Goal: Task Accomplishment & Management: Complete application form

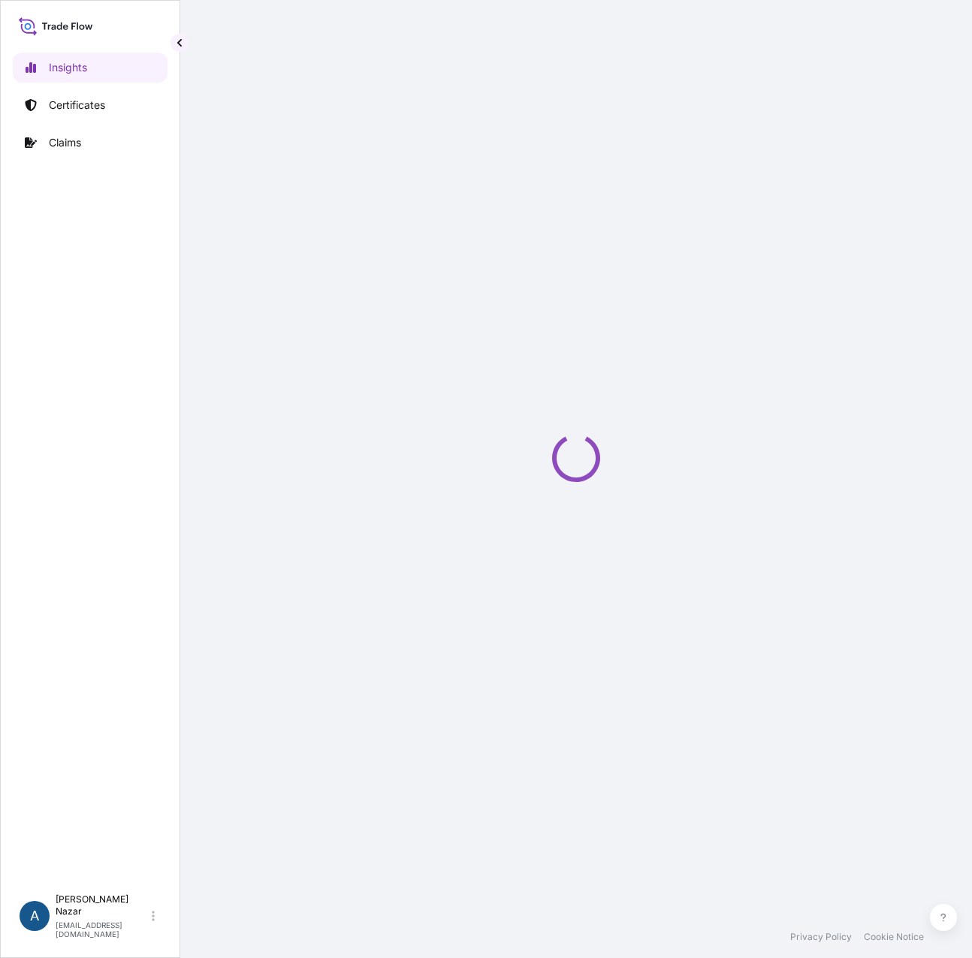
select select "2025"
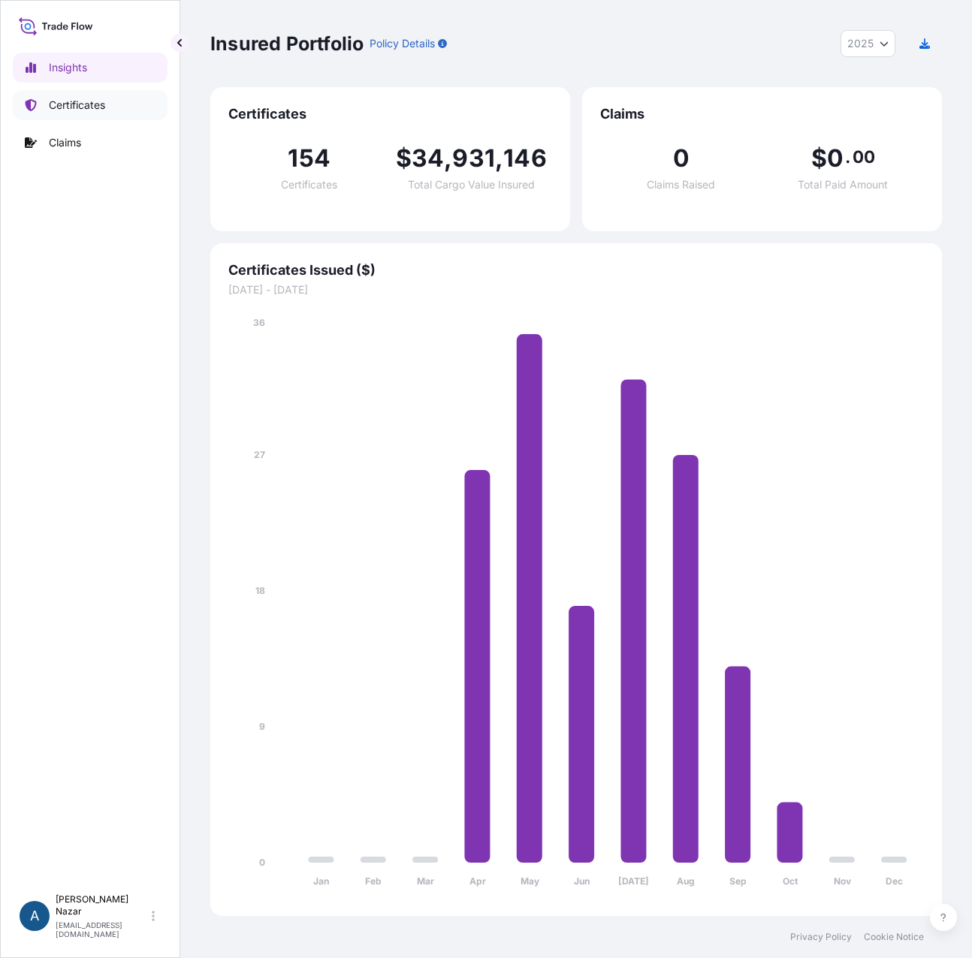
click at [68, 110] on p "Certificates" at bounding box center [77, 105] width 56 height 15
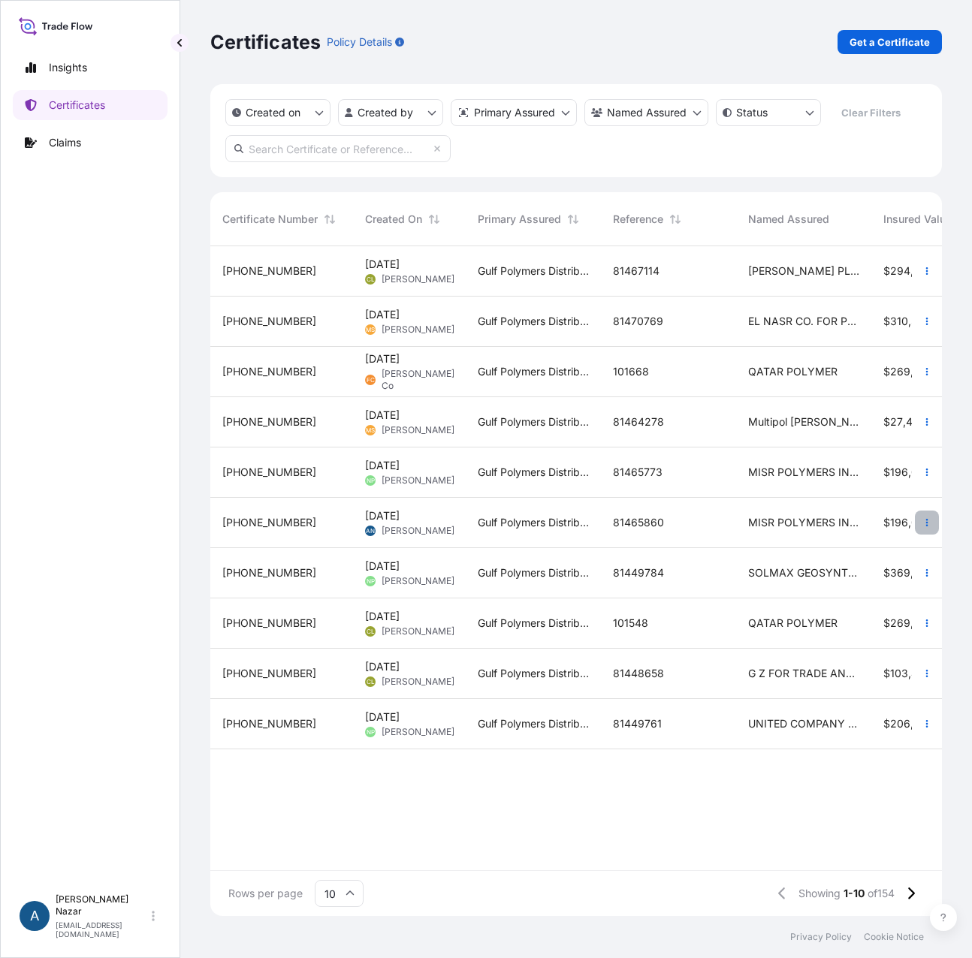
click at [925, 522] on icon "button" at bounding box center [926, 522] width 9 height 9
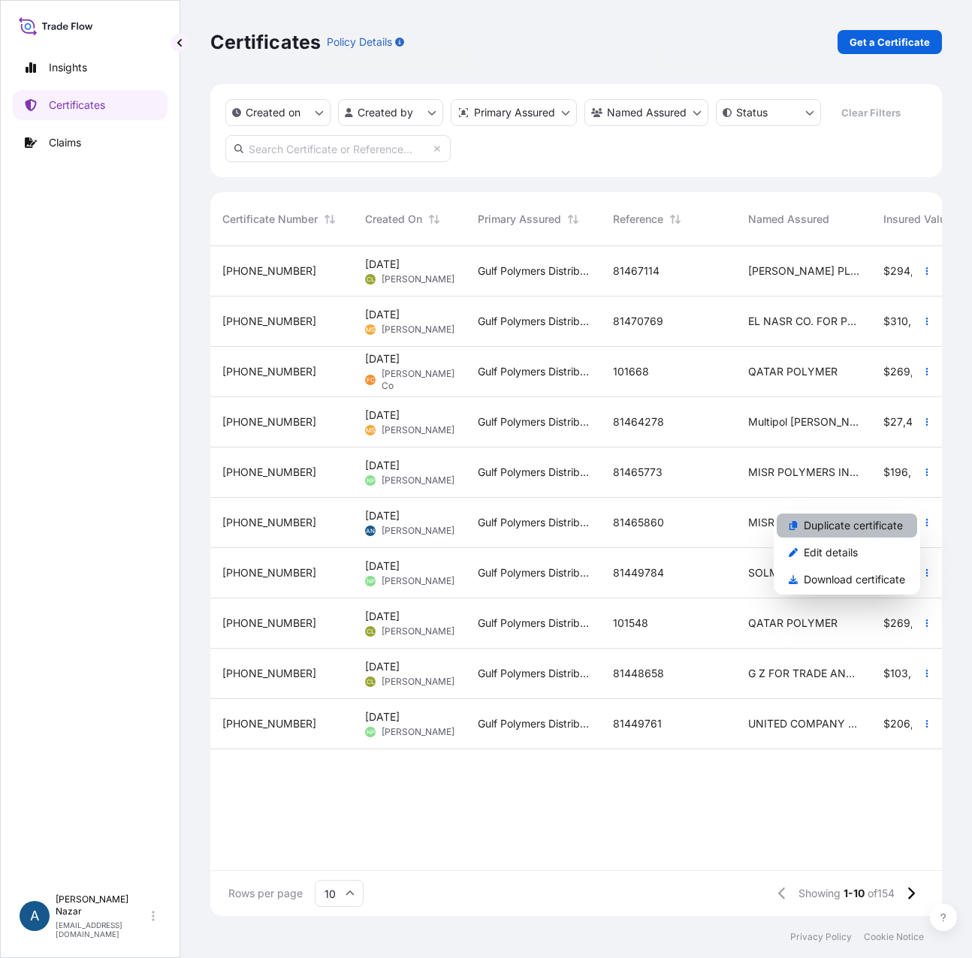
click at [868, 527] on p "Duplicate certificate" at bounding box center [853, 525] width 99 height 15
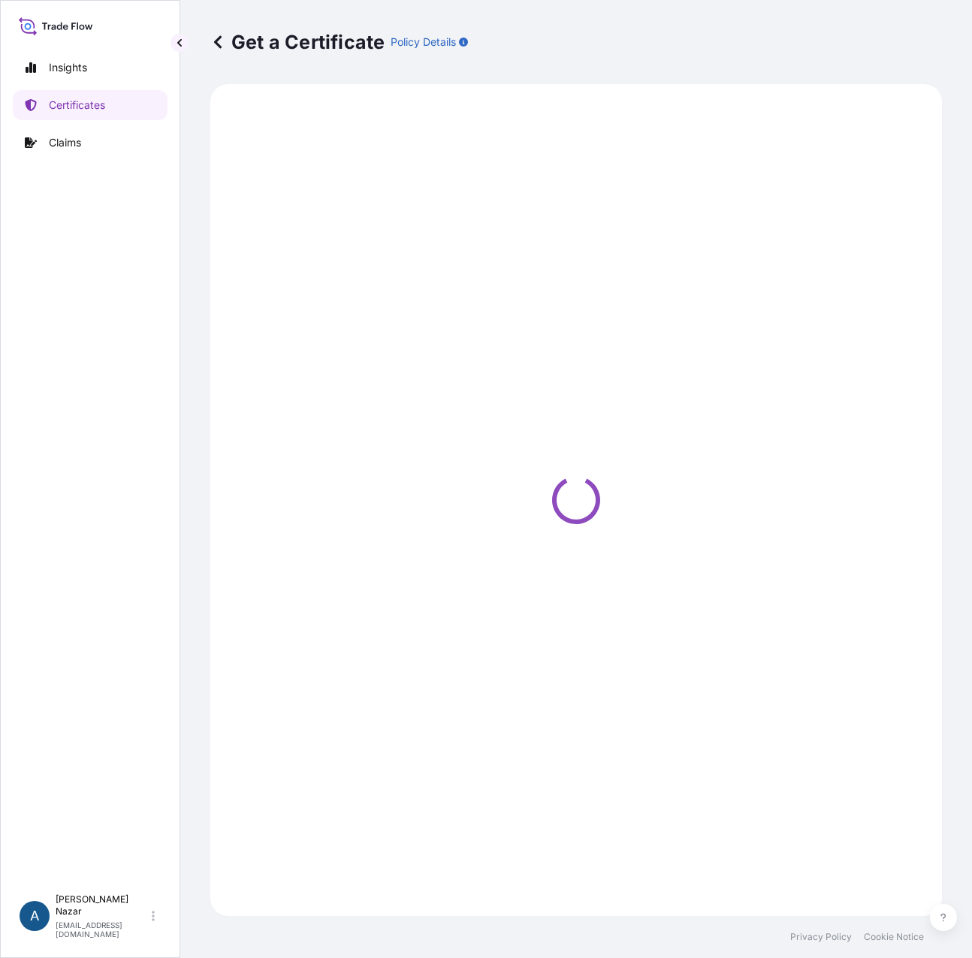
select select "Sea"
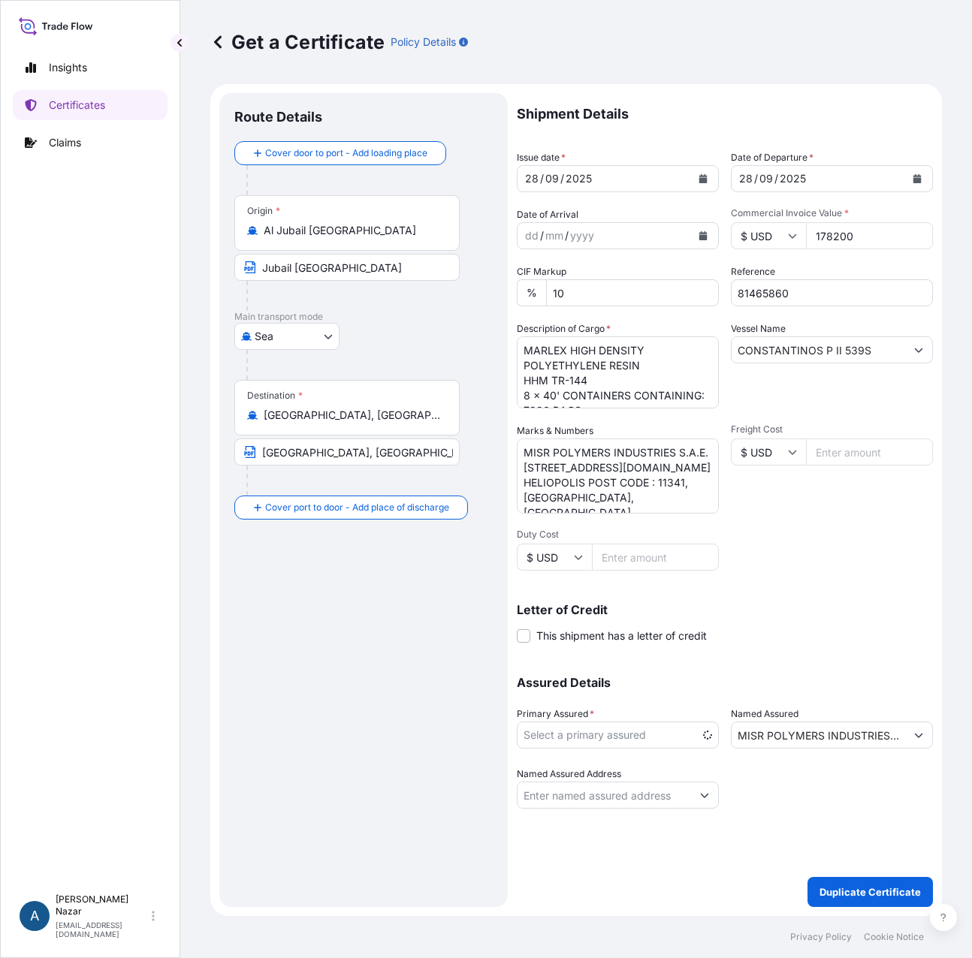
select select "31643"
drag, startPoint x: 789, startPoint y: 292, endPoint x: 684, endPoint y: 295, distance: 105.2
click at [684, 295] on div "Shipment Details Issue date * 28 / 09 / 2025 Date of Departure * 28 / 09 / 2025…" at bounding box center [725, 451] width 416 height 716
paste input "75823"
type input "81475823"
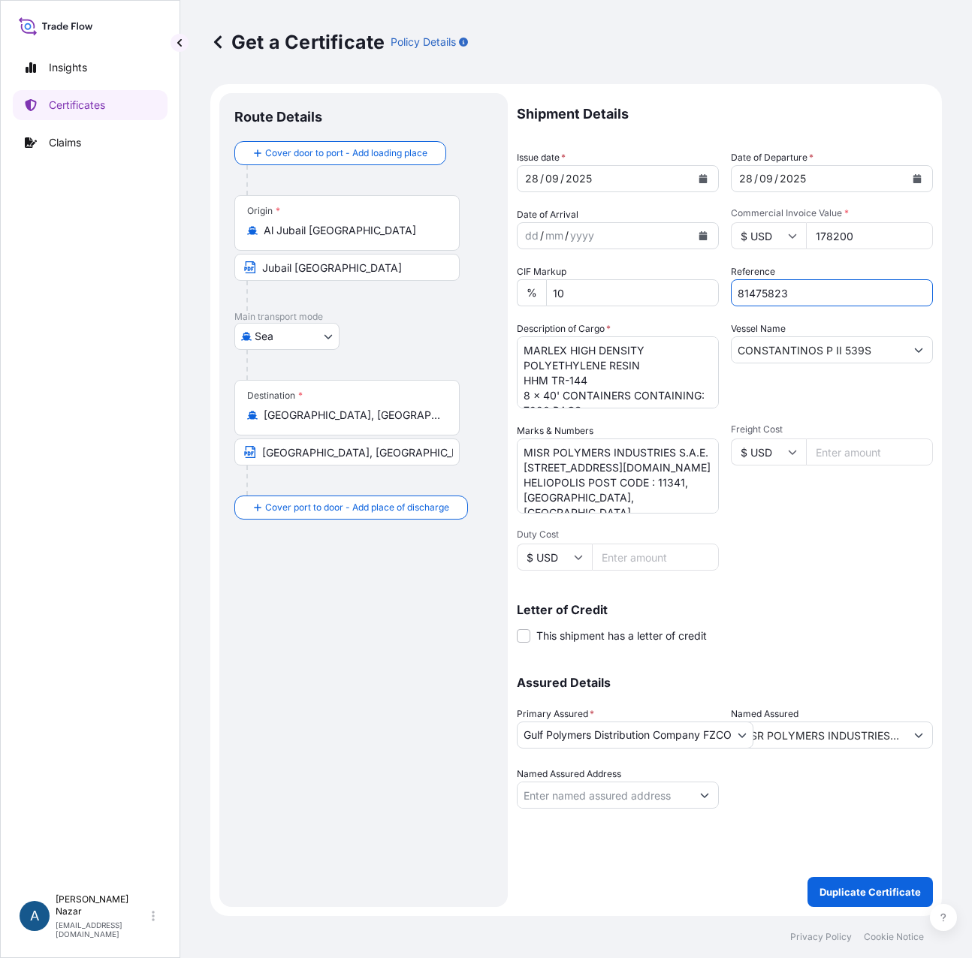
click at [702, 180] on icon "Calendar" at bounding box center [703, 178] width 8 height 9
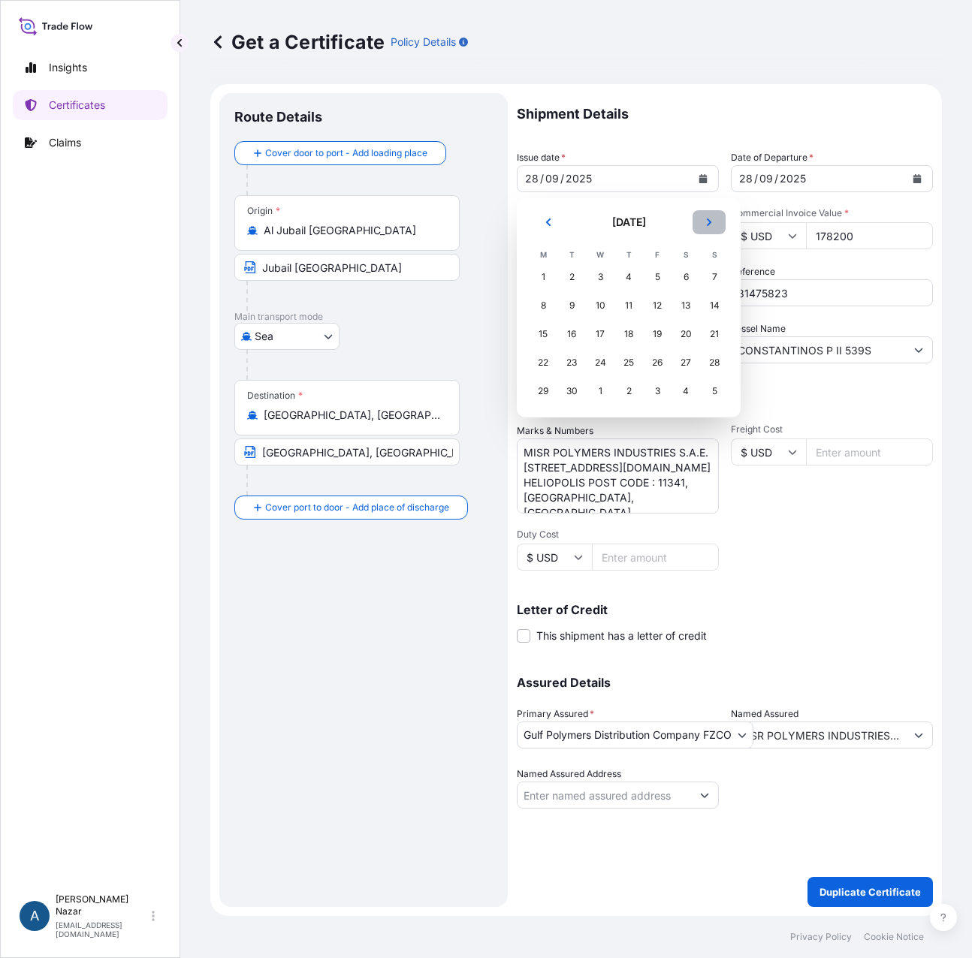
click at [711, 223] on icon "Next" at bounding box center [709, 223] width 5 height 8
click at [601, 304] on div "8" at bounding box center [600, 305] width 27 height 27
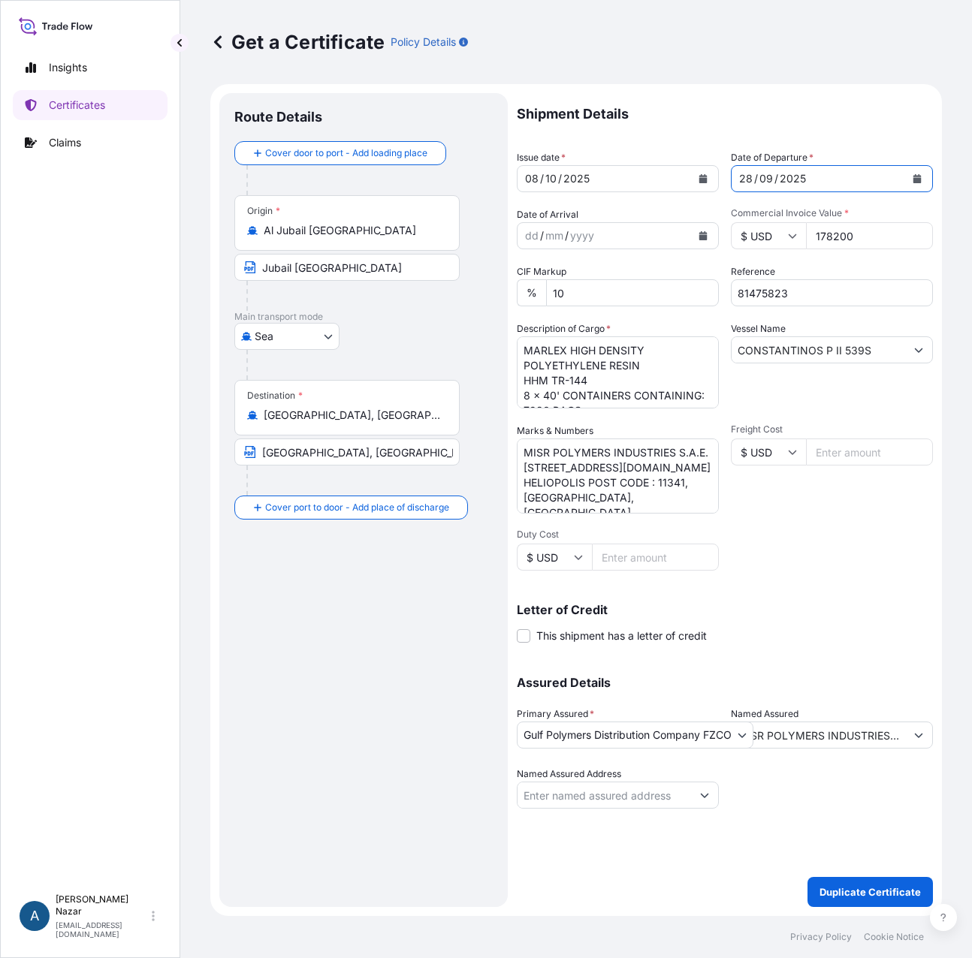
click at [919, 177] on icon "Calendar" at bounding box center [917, 178] width 8 height 9
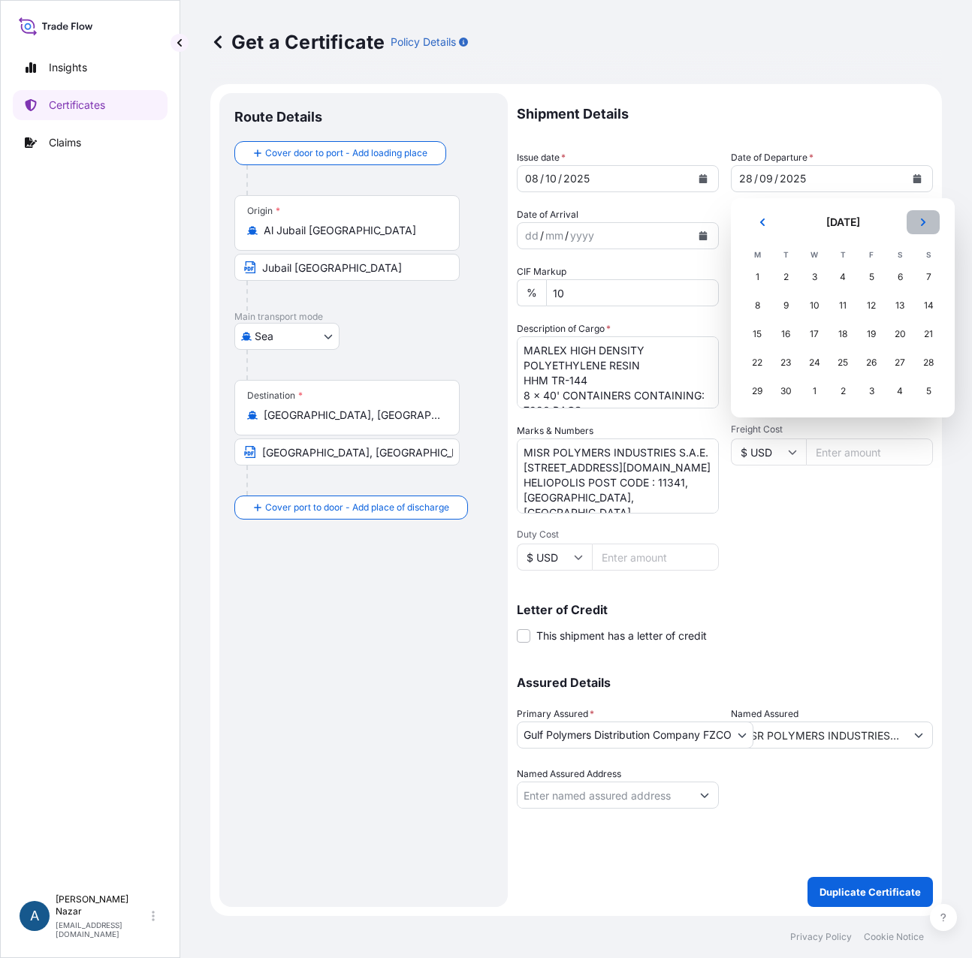
click at [925, 230] on button "Next" at bounding box center [923, 222] width 33 height 24
click at [815, 310] on div "8" at bounding box center [814, 305] width 27 height 27
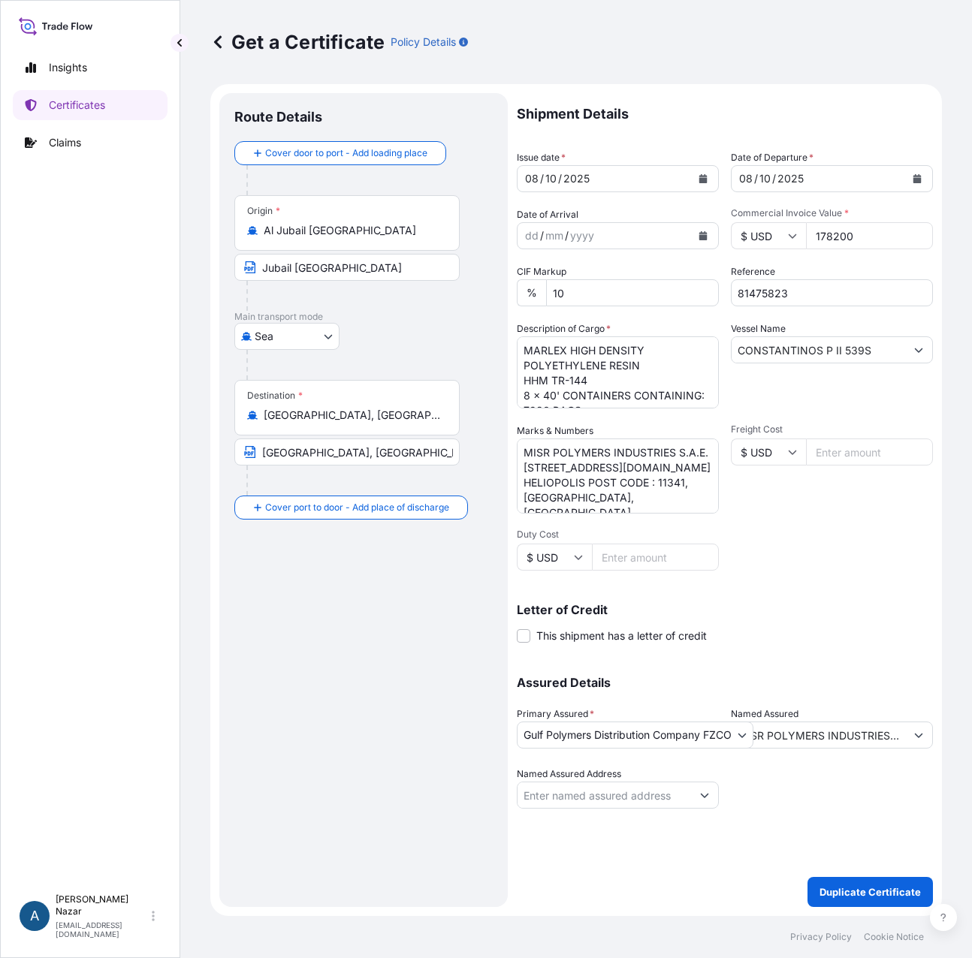
drag, startPoint x: 865, startPoint y: 243, endPoint x: 813, endPoint y: 231, distance: 53.2
click at [813, 231] on input "178200" at bounding box center [869, 235] width 127 height 27
paste input "89100."
type input "89100.00"
click at [552, 352] on textarea "MARLEX HIGH DENSITY POLYETHYLENE RESIN HHM TR-144 8 x 40' CONTAINERS CONTAINING…" at bounding box center [618, 373] width 202 height 72
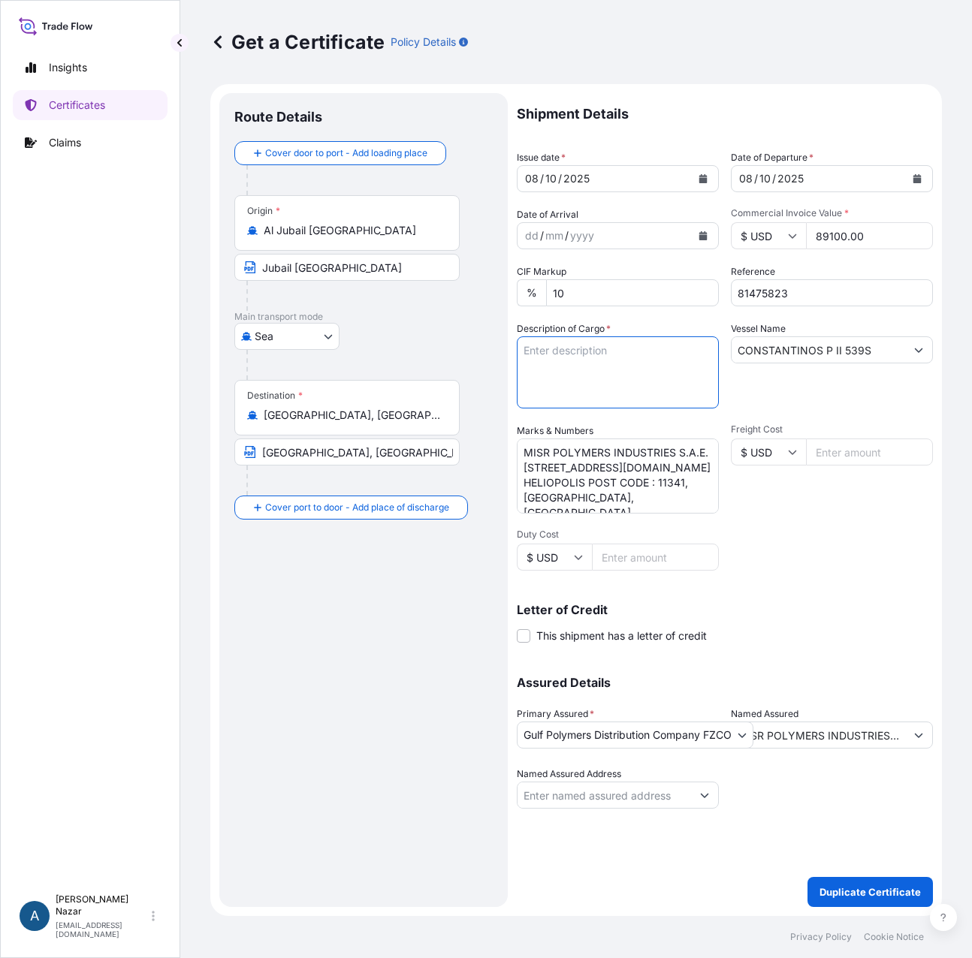
paste textarea "MARLEX POLYPROPYLENE RESIN HGX-030 SP"
click at [544, 391] on textarea "MARLEX HIGH DENSITY POLYETHYLENE RESIN HHM TR-144 8 x 40' CONTAINERS CONTAINING…" at bounding box center [618, 373] width 202 height 72
paste textarea "4 x 40' CONTAINERS CONTAINING:"
click at [554, 399] on textarea "MARLEX HIGH DENSITY POLYETHYLENE RESIN HHM TR-144 8 x 40' CONTAINERS CONTAINING…" at bounding box center [618, 373] width 202 height 72
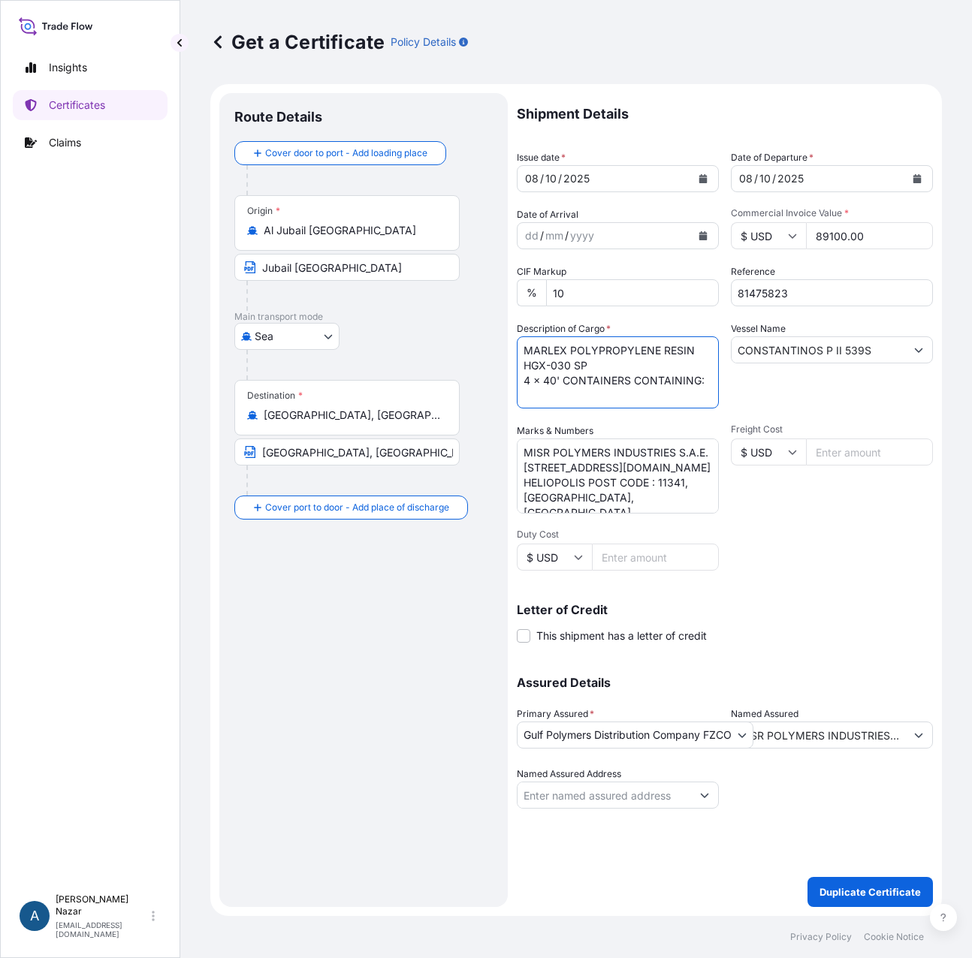
paste textarea "3960 BAGS 72 PALLETS 55 BAGS ON EACH PALLET - 25 KGS NET EACH BAG COUNTRY OF OR…"
type textarea "MARLEX POLYPROPYLENE RESIN HGX-030 SP 4 x 40' CONTAINERS CONTAINING: 3960 BAGS …"
drag, startPoint x: 874, startPoint y: 346, endPoint x: 699, endPoint y: 343, distance: 175.0
click at [699, 343] on div "Shipment Details Issue date * 08 / 10 / 2025 Date of Departure * 08 / 10 / 2025…" at bounding box center [725, 451] width 416 height 716
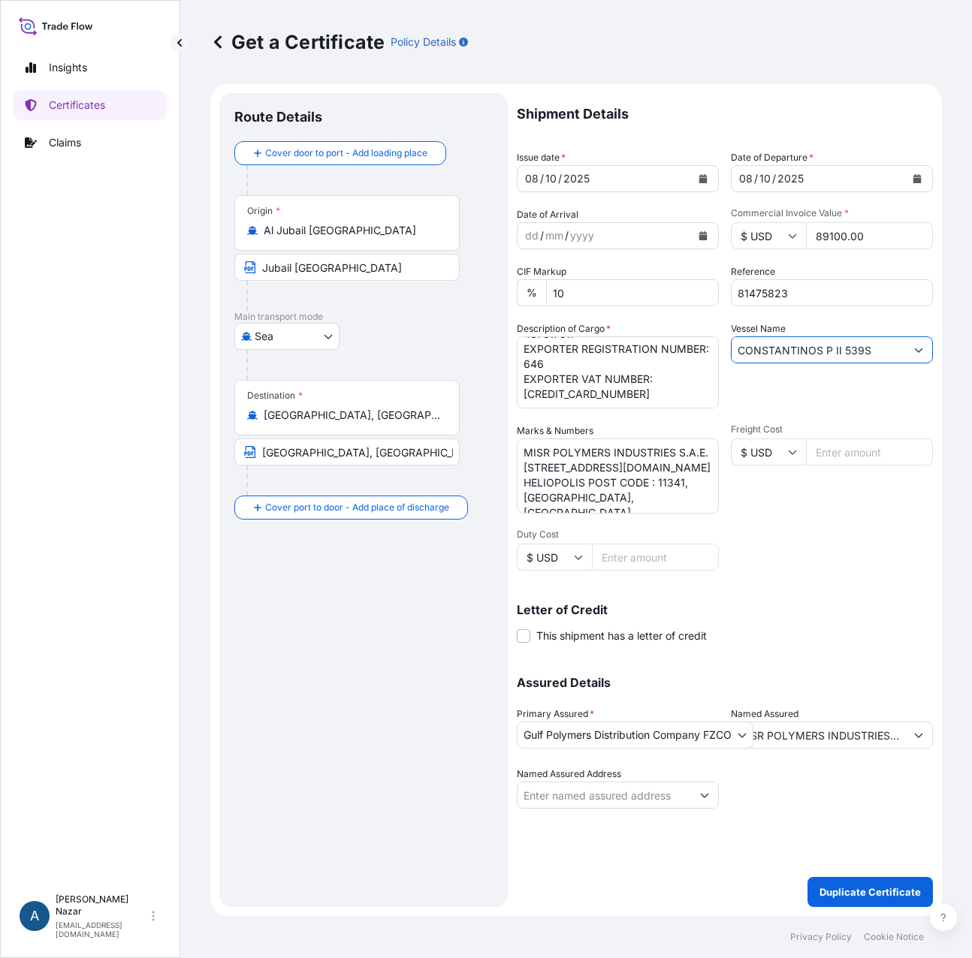
paste input "SEADREAM 541"
type input "SEADREAM 541S"
click at [835, 575] on div "Shipment Details Issue date * 08 / 10 / 2025 Date of Departure * 08 / 10 / 2025…" at bounding box center [725, 451] width 416 height 716
click at [572, 451] on textarea "MISR POLYMERS INDUSTRIES S.A.E. 21, ANDALUS STREET , P.O.BOX 251 HELIOPOLIS POS…" at bounding box center [618, 476] width 202 height 75
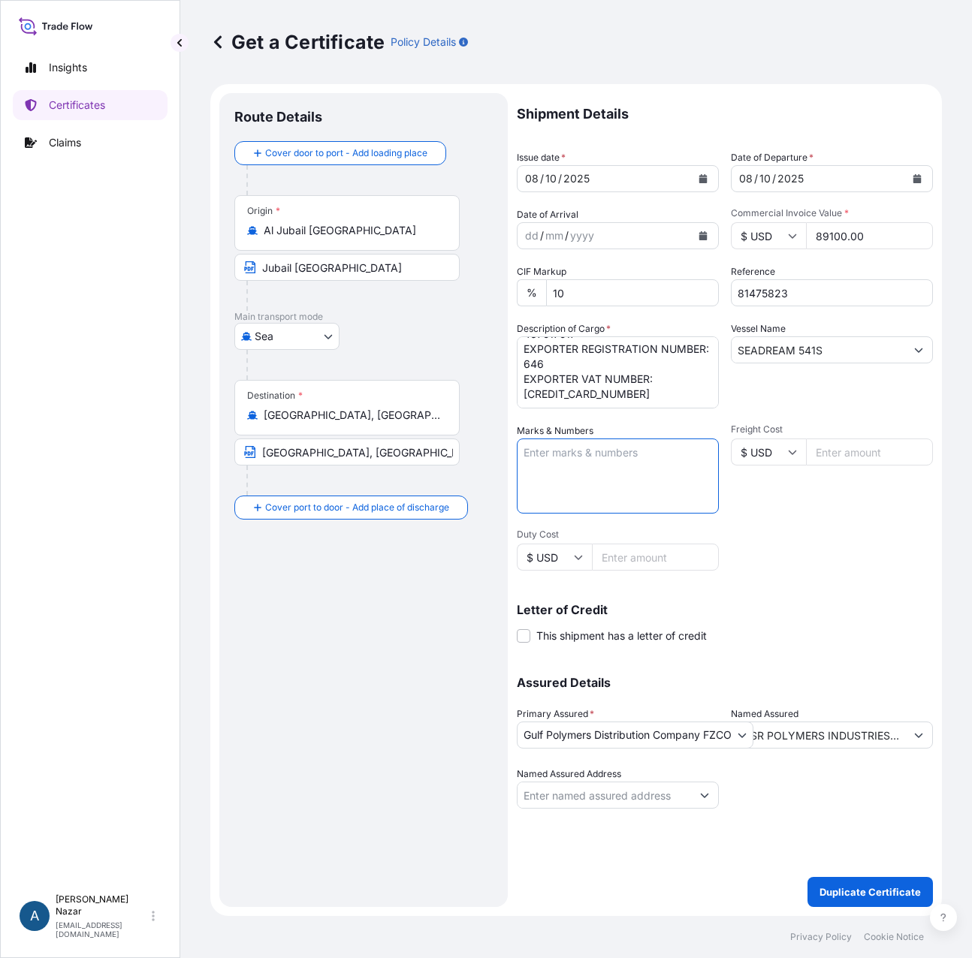
scroll to position [0, 0]
paste textarea "AL TAFANI FOR TRADING CO. 10TH OF RAMADAN, SIENCO 2000, BUILDING 32, FLOOR 2, U…"
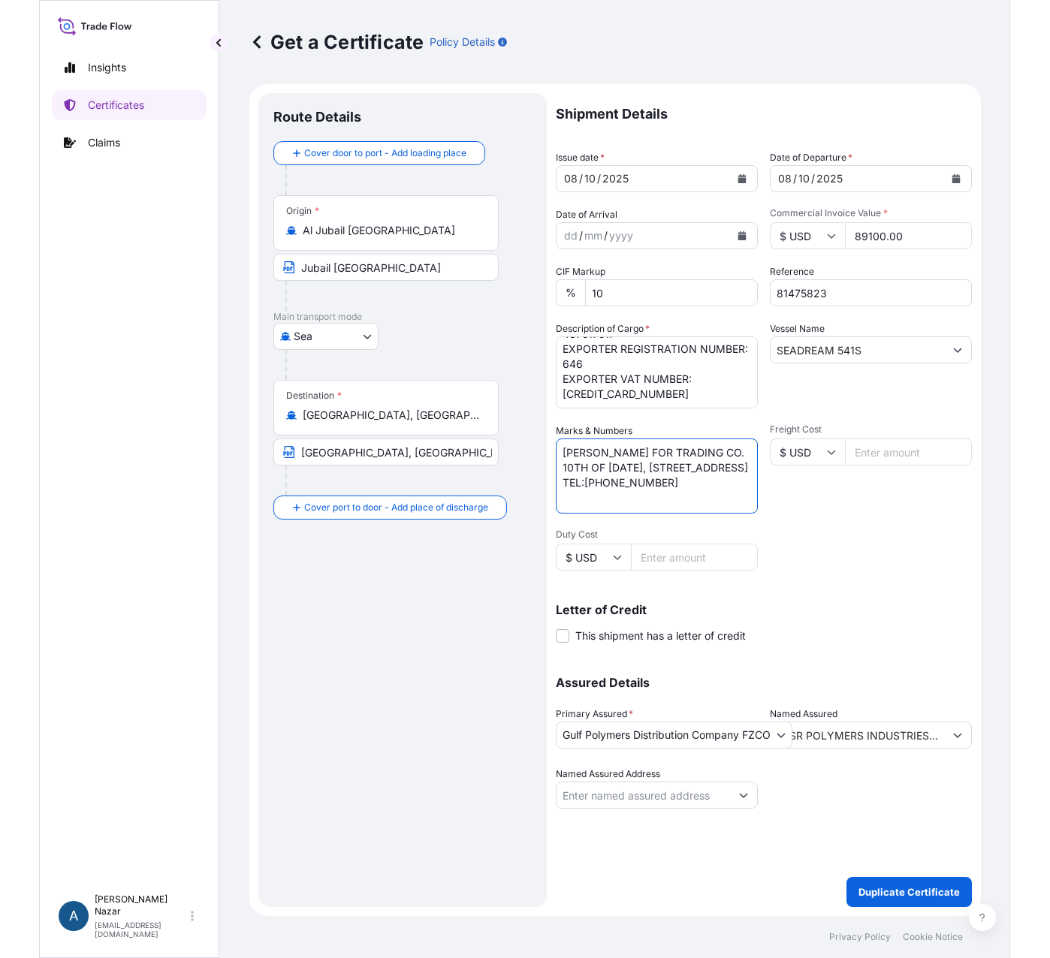
scroll to position [36, 0]
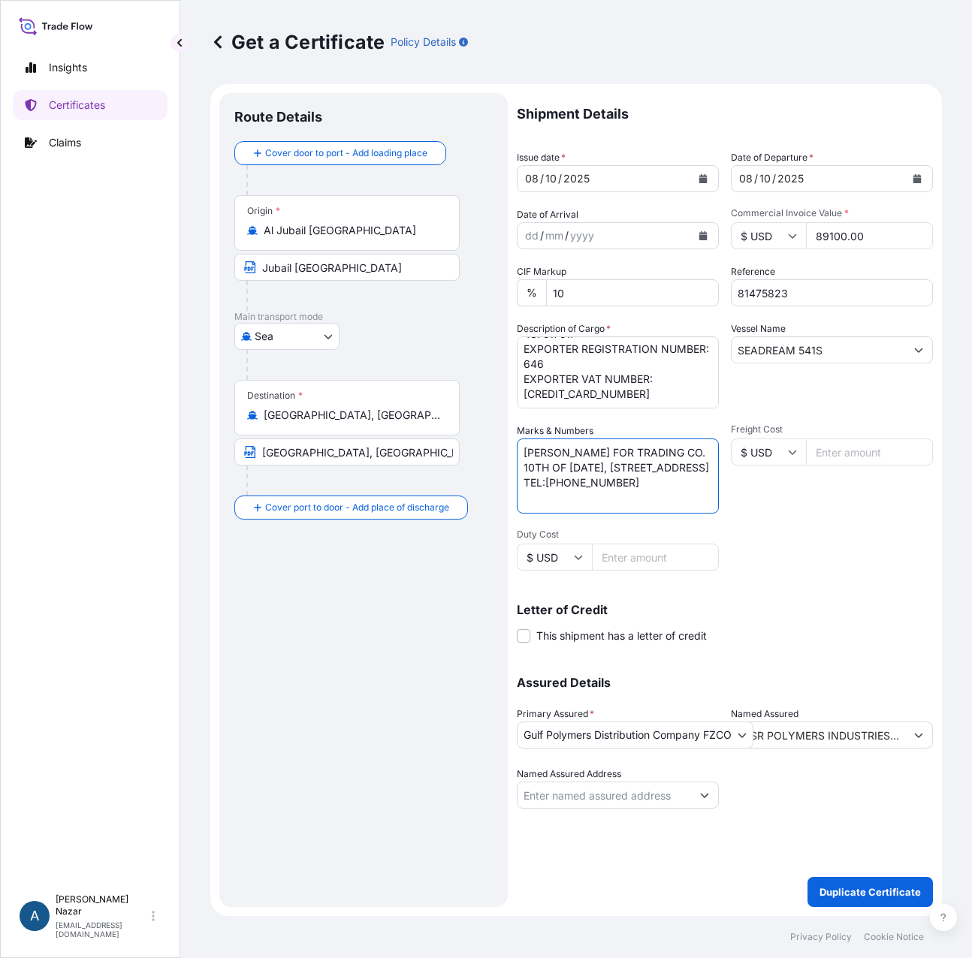
type textarea "AL TAFANI FOR TRADING CO. 10TH OF RAMADAN, SIENCO 2000, BUILDING 32, FLOOR 2, U…"
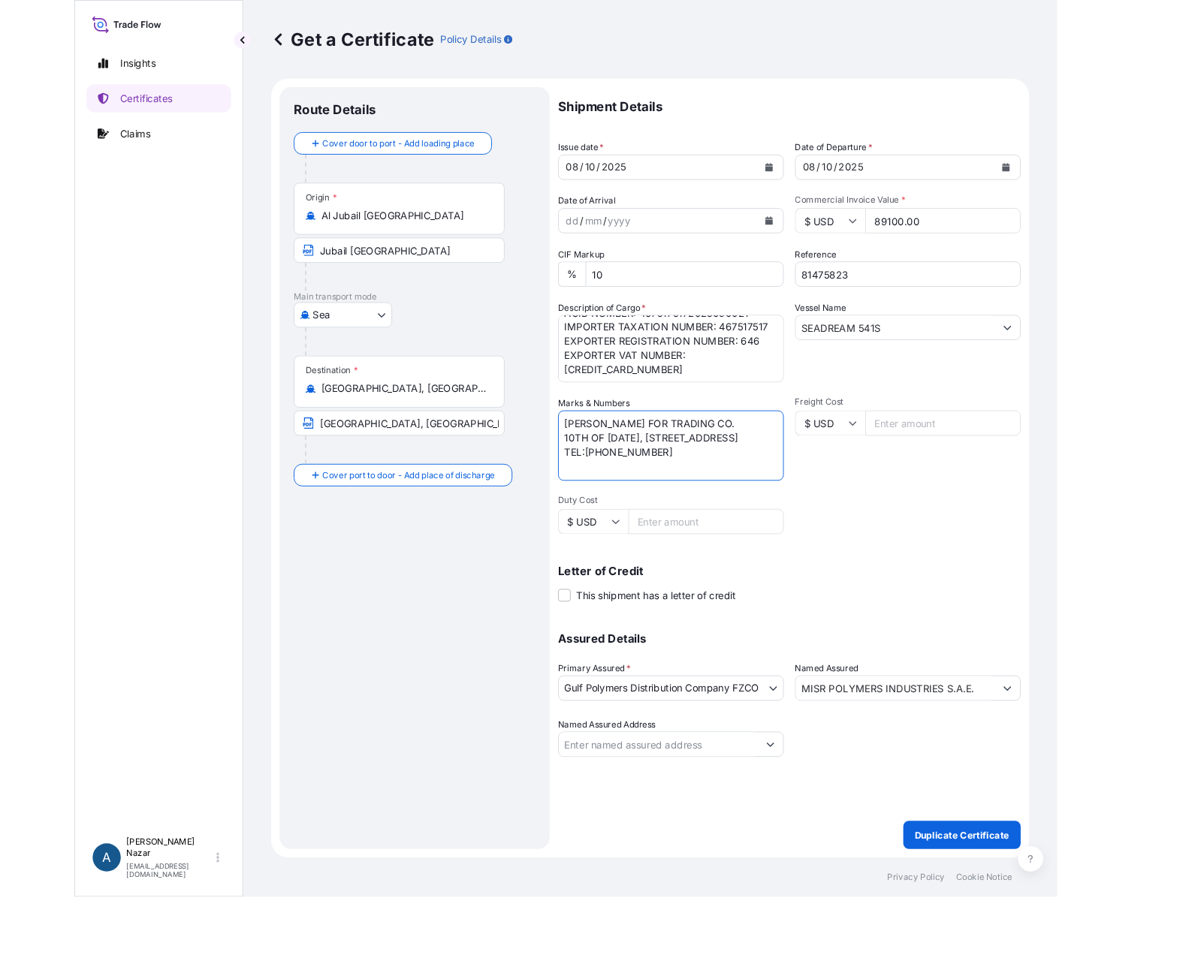
scroll to position [137, 0]
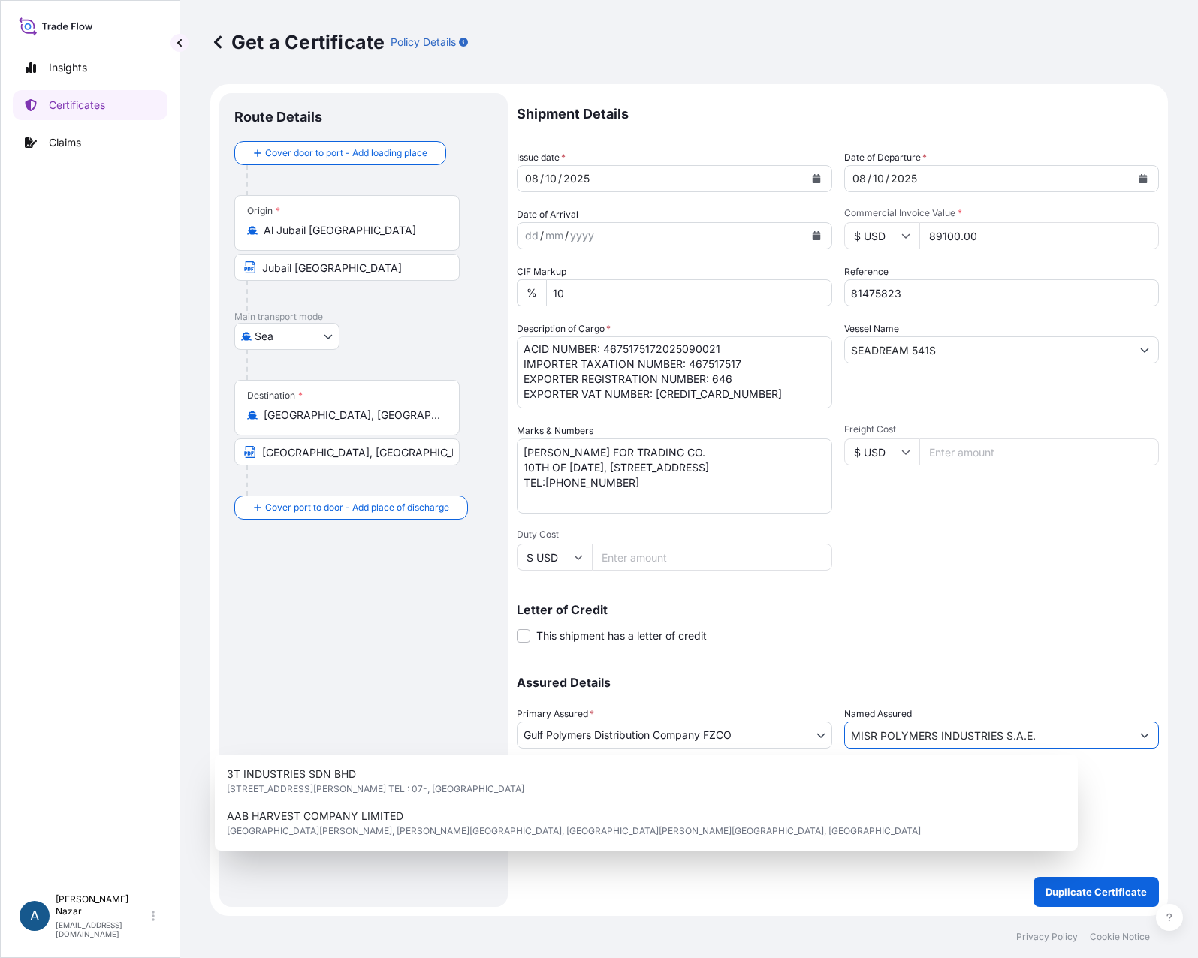
drag, startPoint x: 1074, startPoint y: 732, endPoint x: 840, endPoint y: 733, distance: 234.4
click at [840, 733] on div "Assured Details Primary Assured * Gulf Polymers Distribution Company FZCO Saudi…" at bounding box center [838, 734] width 642 height 150
paste input "AL TAFANI FOR TRADING CO"
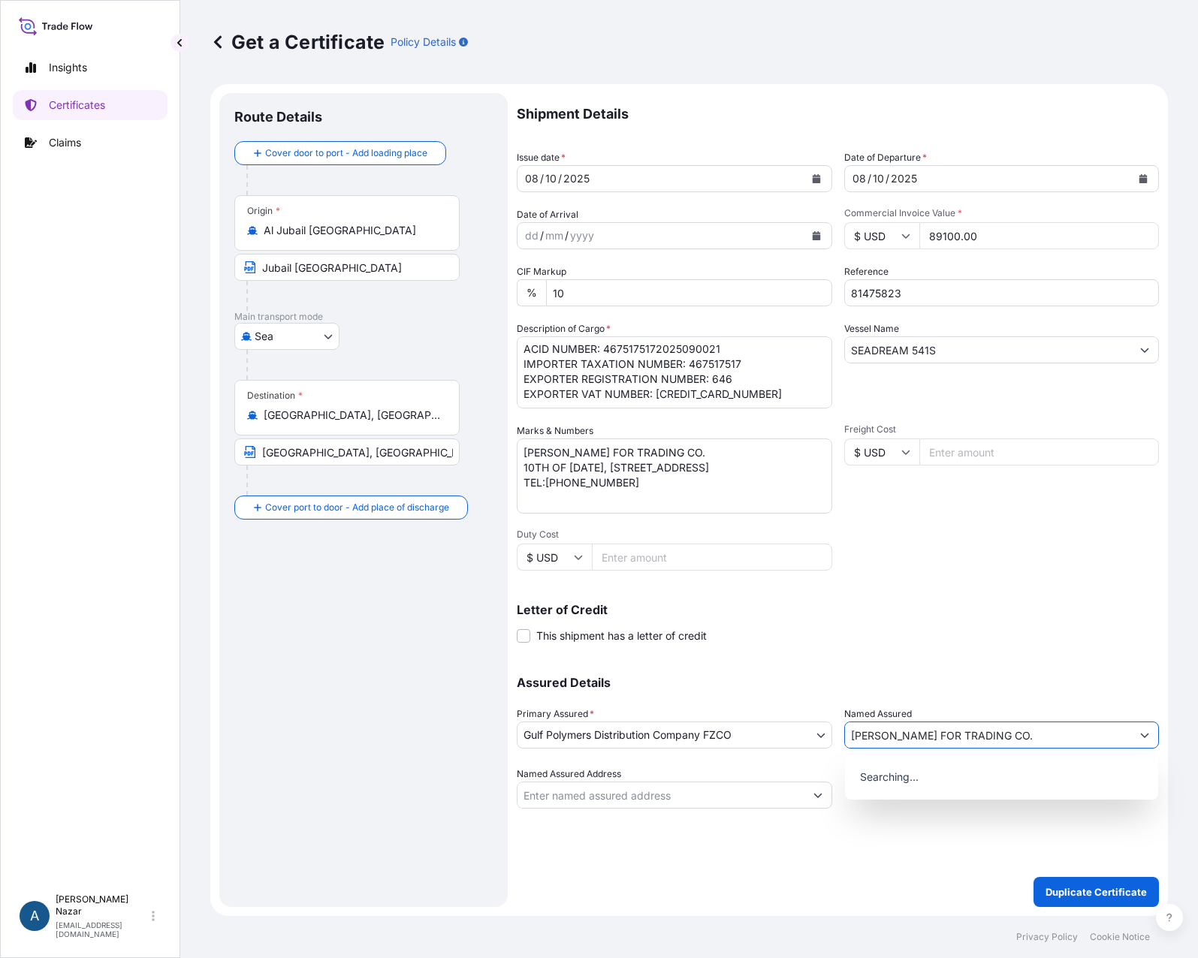
type input "AL TAFANI FOR TRADING CO."
click at [958, 657] on div "Shipment Details Issue date * 08 / 10 / 2025 Date of Departure * 08 / 10 / 2025…" at bounding box center [838, 451] width 642 height 716
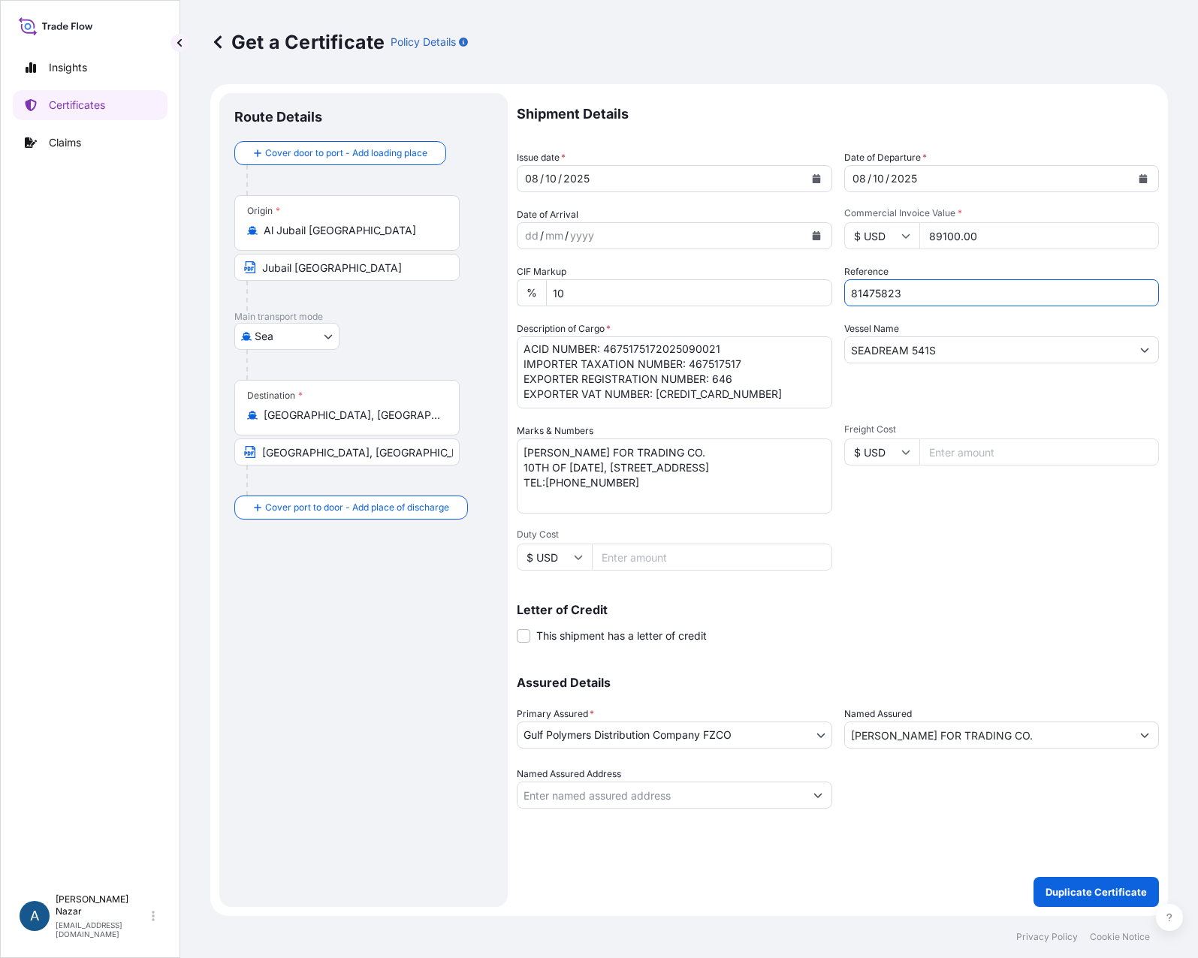
drag, startPoint x: 925, startPoint y: 297, endPoint x: 729, endPoint y: 280, distance: 196.8
click at [729, 280] on div "Shipment Details Issue date * 08 / 10 / 2025 Date of Departure * 08 / 10 / 2025…" at bounding box center [838, 451] width 642 height 716
click at [971, 895] on p "Duplicate Certificate" at bounding box center [1096, 892] width 101 height 15
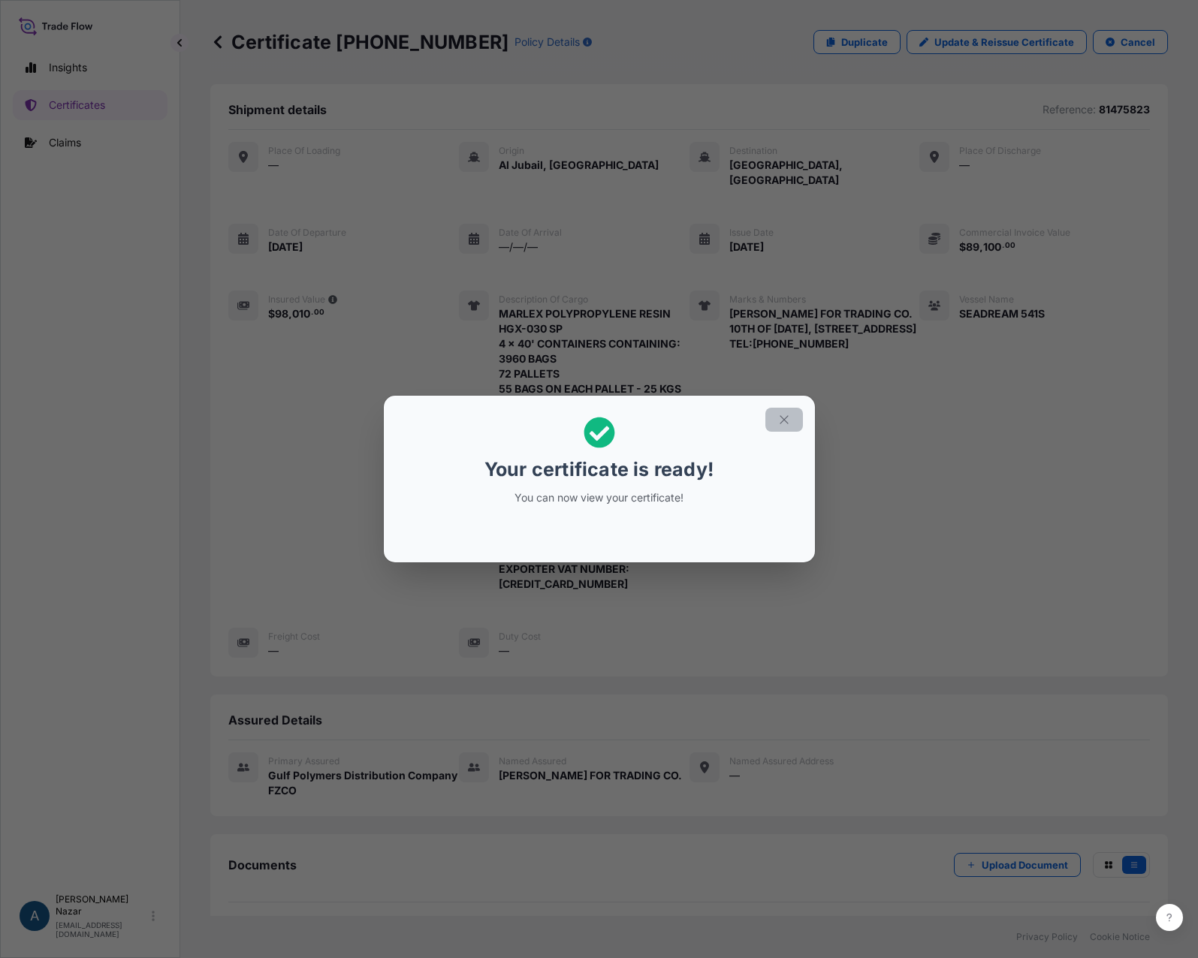
click at [786, 418] on icon "button" at bounding box center [784, 419] width 8 height 8
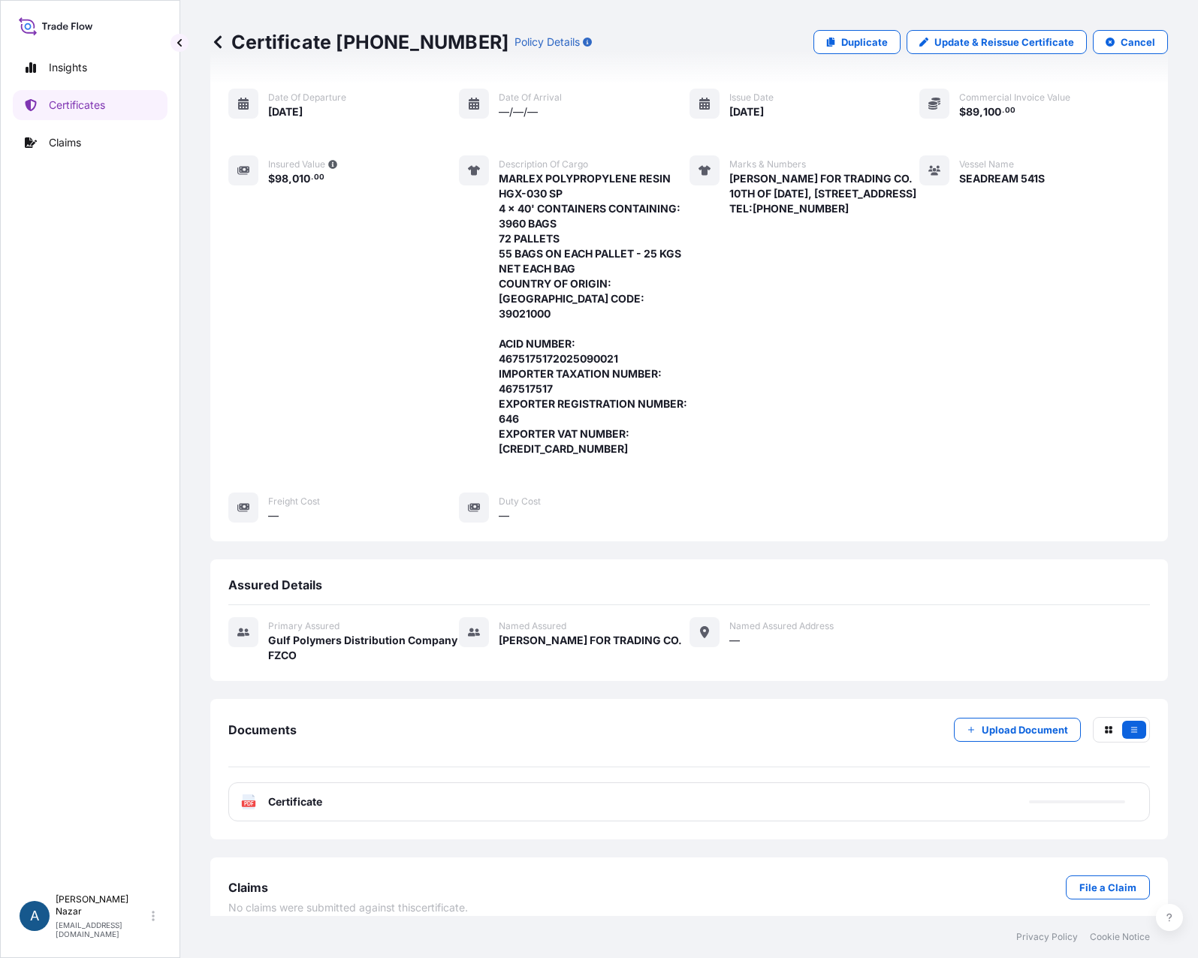
scroll to position [137, 0]
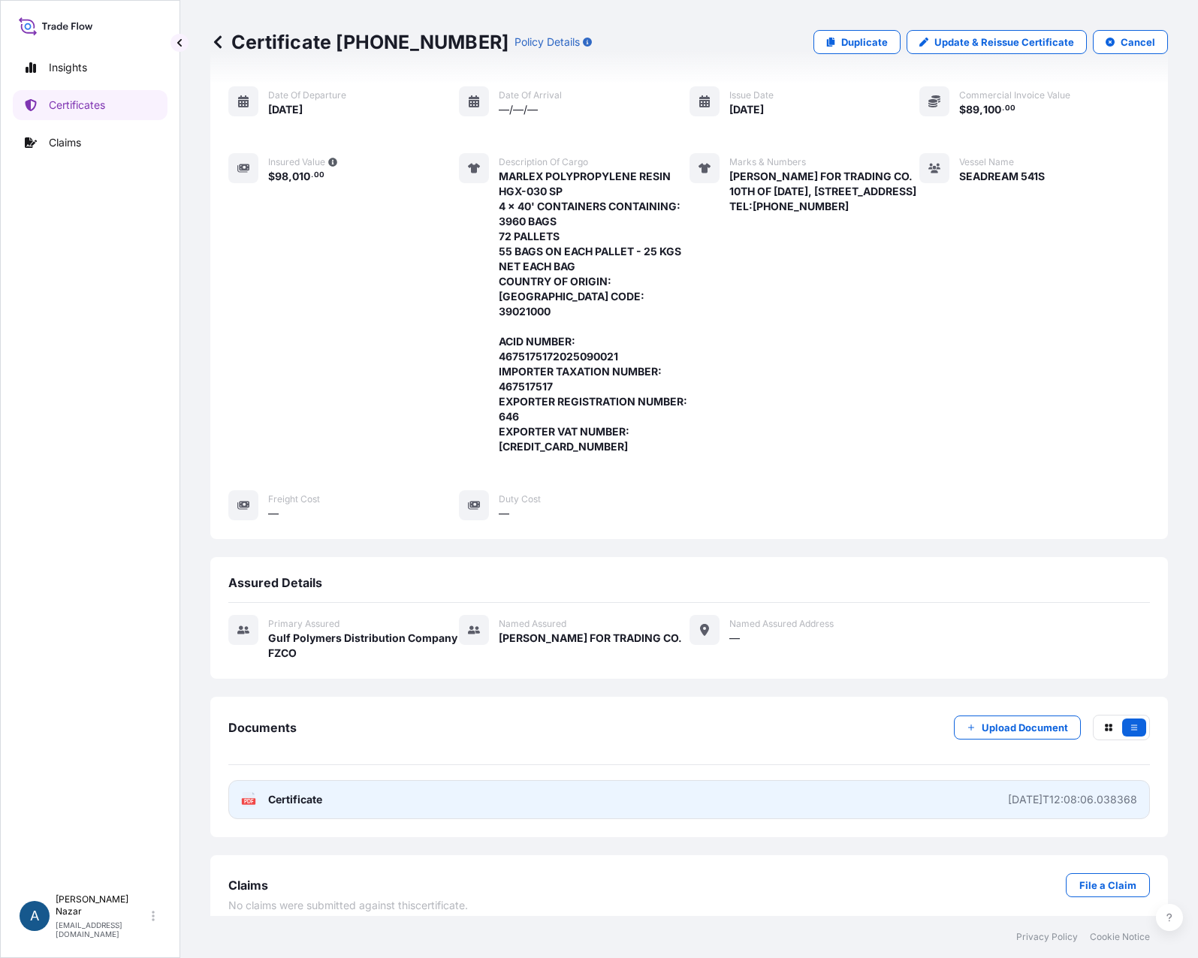
click at [300, 792] on span "Certificate" at bounding box center [295, 799] width 54 height 15
